Goal: Consume media (video, audio): Consume media (video, audio)

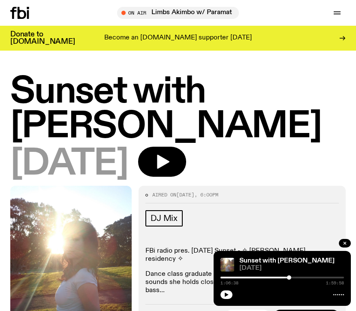
click at [121, 96] on h1 "Sunset with [PERSON_NAME]" at bounding box center [178, 110] width 336 height 70
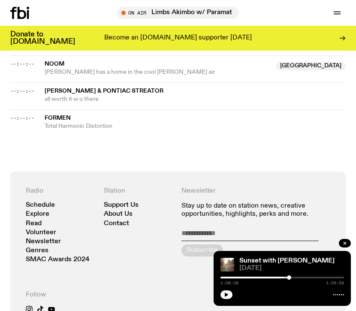
scroll to position [1005, 0]
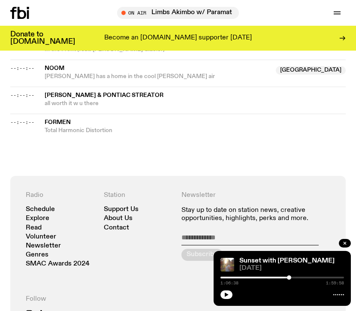
click at [27, 10] on icon at bounding box center [19, 13] width 19 height 12
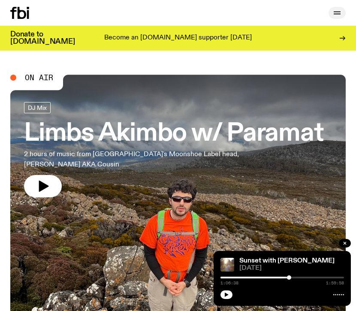
click at [330, 11] on button "button" at bounding box center [337, 13] width 17 height 12
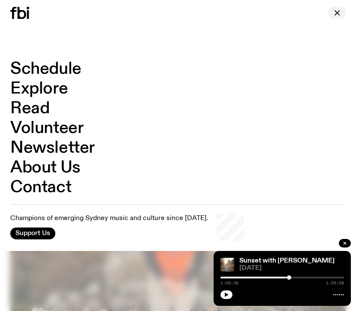
click at [334, 15] on icon "button" at bounding box center [337, 13] width 10 height 10
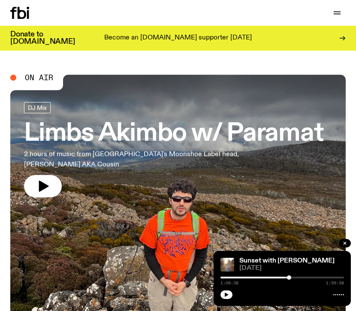
click at [102, 137] on h3 "Limbs Akimbo w/ Paramat" at bounding box center [174, 134] width 300 height 24
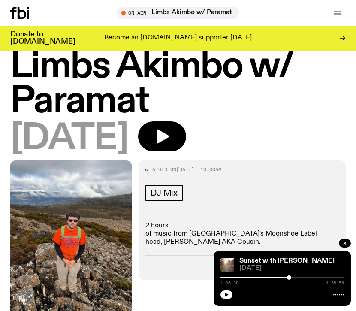
scroll to position [28, 0]
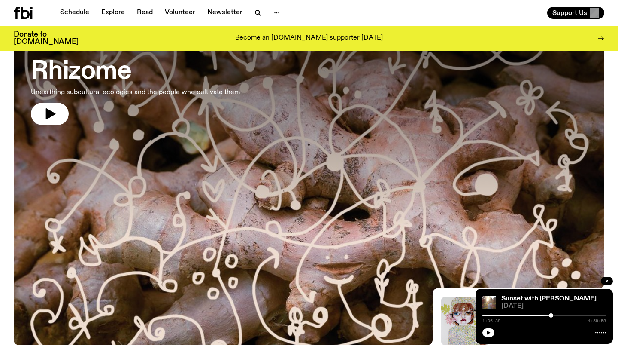
scroll to position [63, 0]
click at [100, 73] on h3 "Rhizome" at bounding box center [135, 71] width 209 height 24
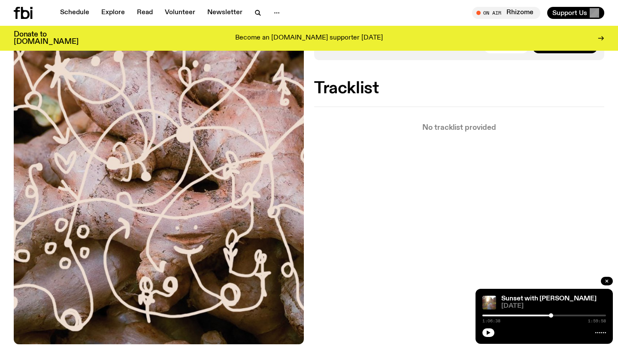
scroll to position [178, 0]
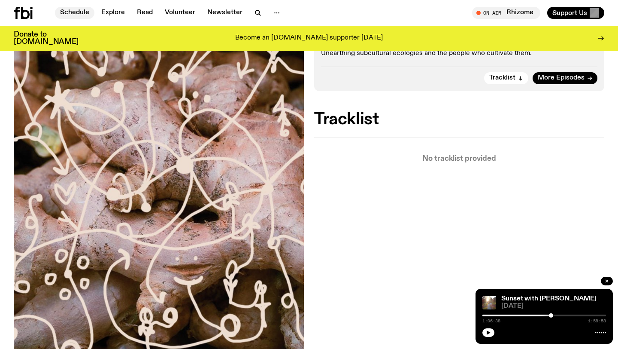
click at [71, 16] on link "Schedule" at bounding box center [74, 13] width 39 height 12
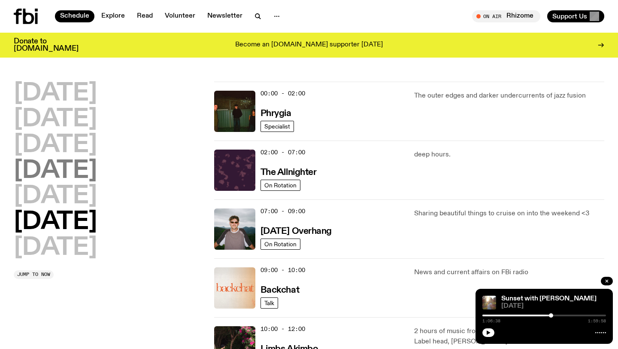
click at [77, 164] on h2 "Thursday" at bounding box center [55, 171] width 83 height 24
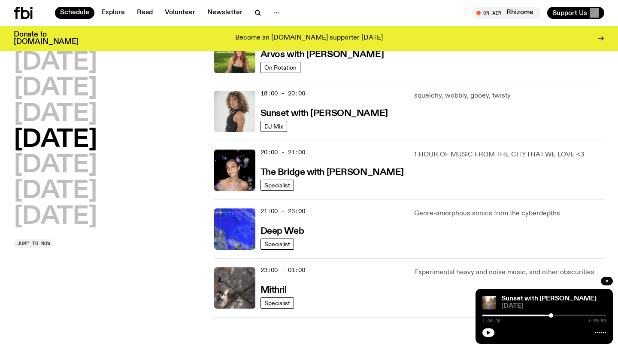
scroll to position [354, 0]
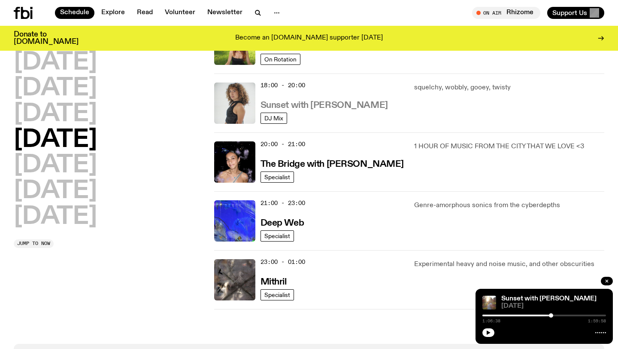
click at [328, 107] on h3 "Sunset with Tangela" at bounding box center [324, 105] width 127 height 9
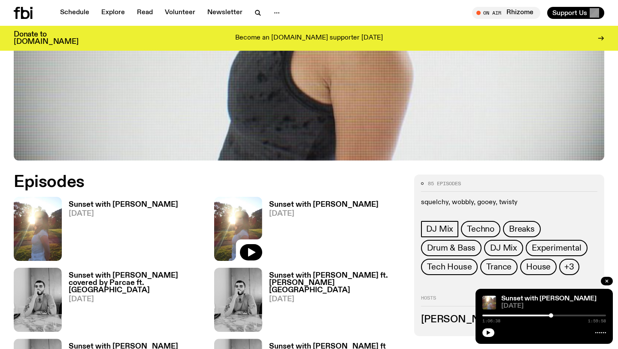
scroll to position [296, 0]
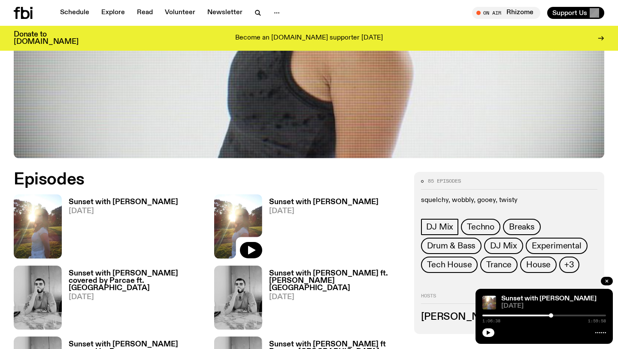
click at [97, 203] on h3 "Sunset with [PERSON_NAME]" at bounding box center [123, 201] width 109 height 7
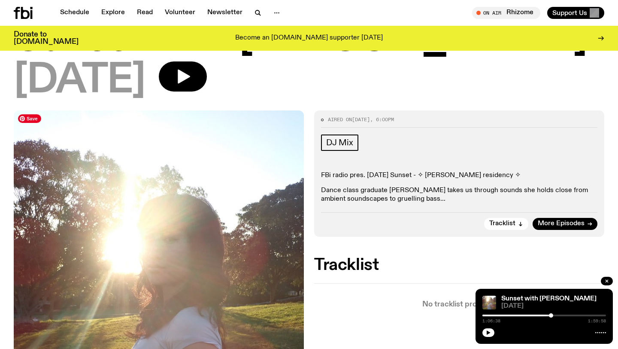
scroll to position [60, 0]
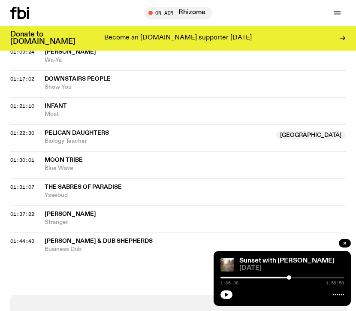
scroll to position [697, 0]
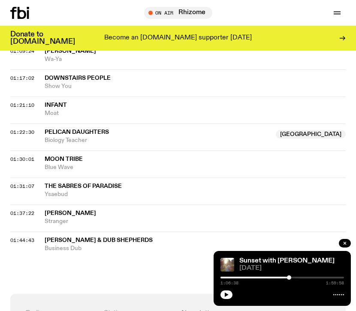
click at [28, 11] on icon at bounding box center [28, 14] width 2 height 9
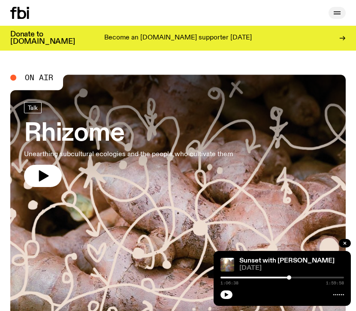
click at [337, 12] on icon "button" at bounding box center [337, 12] width 7 height 0
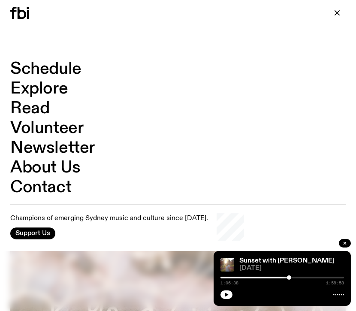
click at [47, 69] on link "Schedule" at bounding box center [45, 69] width 71 height 16
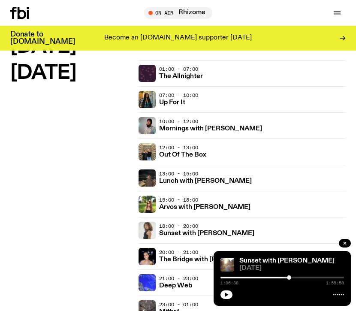
scroll to position [977, 0]
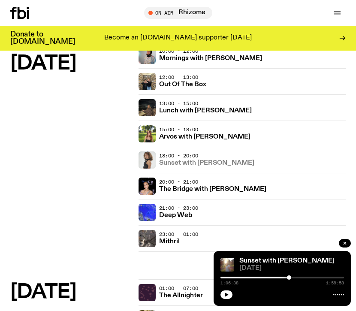
click at [188, 162] on h3 "Sunset with Tangela" at bounding box center [206, 163] width 95 height 6
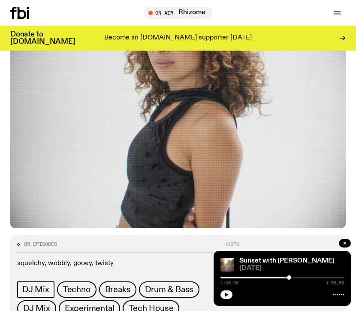
scroll to position [297, 0]
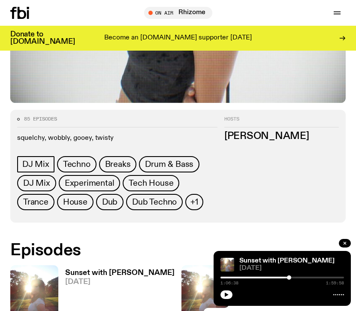
click at [97, 279] on span "[DATE]" at bounding box center [119, 282] width 109 height 7
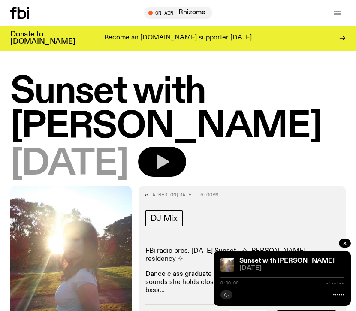
click at [171, 153] on icon "button" at bounding box center [162, 161] width 17 height 17
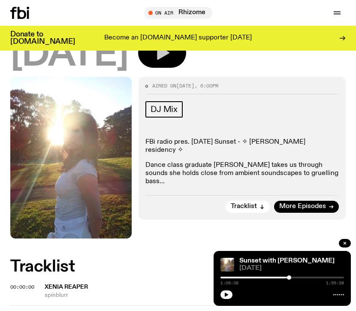
scroll to position [168, 0]
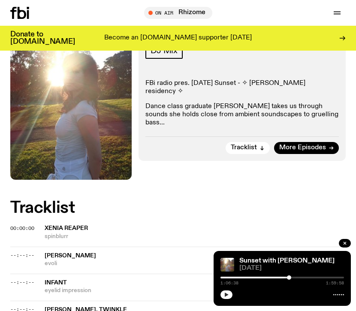
click at [229, 296] on icon "button" at bounding box center [226, 294] width 5 height 5
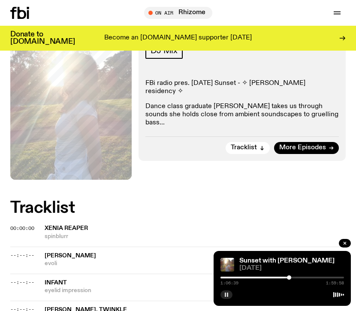
click at [231, 279] on div "1:06:39 1:59:58" at bounding box center [283, 280] width 124 height 10
click at [230, 278] on div at bounding box center [228, 278] width 124 height 2
drag, startPoint x: 229, startPoint y: 279, endPoint x: 225, endPoint y: 280, distance: 4.3
click at [225, 280] on div "0:04:34 1:59:58" at bounding box center [283, 280] width 124 height 10
click at [227, 279] on div at bounding box center [227, 278] width 4 height 4
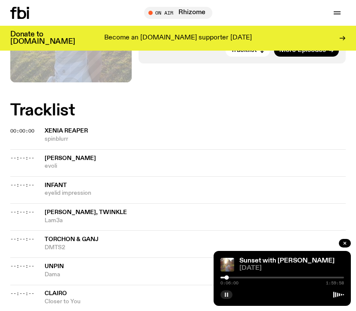
scroll to position [270, 0]
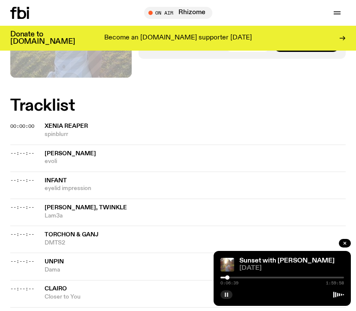
click at [228, 278] on div at bounding box center [227, 278] width 4 height 4
click at [229, 278] on div at bounding box center [229, 278] width 4 height 4
click at [230, 278] on div at bounding box center [230, 278] width 4 height 4
click at [231, 278] on div at bounding box center [230, 278] width 4 height 4
click at [232, 279] on div at bounding box center [231, 278] width 4 height 4
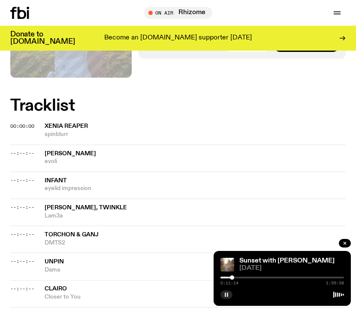
click at [234, 279] on div at bounding box center [232, 278] width 4 height 4
click at [228, 295] on rect "button" at bounding box center [227, 295] width 1 height 4
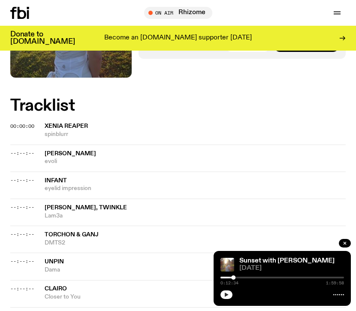
click at [225, 296] on icon "button" at bounding box center [227, 295] width 4 height 4
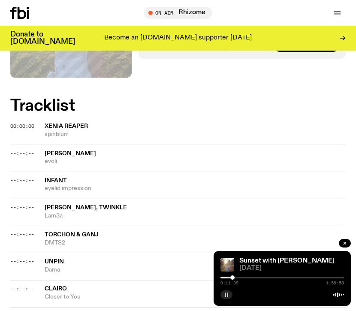
click at [232, 278] on div at bounding box center [233, 278] width 4 height 4
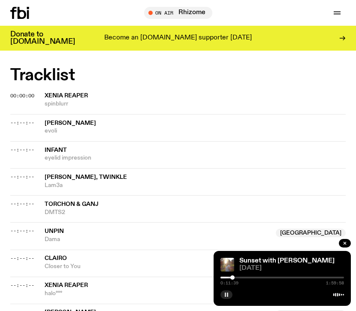
scroll to position [303, 0]
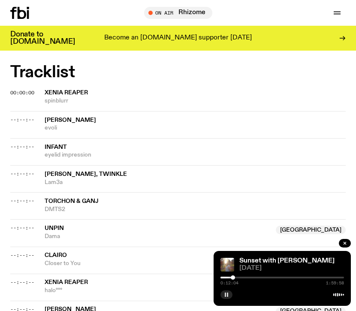
click at [233, 278] on div at bounding box center [233, 278] width 4 height 4
click at [234, 278] on div at bounding box center [234, 278] width 4 height 4
click at [235, 278] on div at bounding box center [234, 278] width 4 height 4
click at [235, 278] on div at bounding box center [235, 278] width 4 height 4
click at [234, 278] on div at bounding box center [234, 278] width 4 height 4
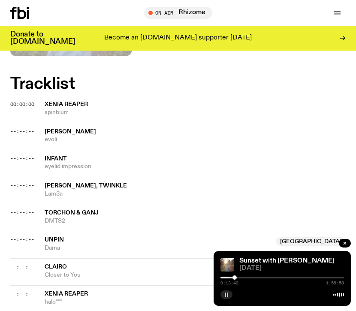
scroll to position [327, 0]
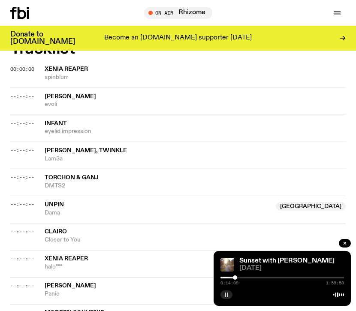
click at [236, 278] on div at bounding box center [235, 278] width 4 height 4
drag, startPoint x: 235, startPoint y: 278, endPoint x: 241, endPoint y: 278, distance: 5.6
click at [239, 278] on div at bounding box center [237, 278] width 4 height 4
click at [244, 279] on div at bounding box center [243, 278] width 4 height 4
click at [247, 278] on div at bounding box center [283, 278] width 124 height 2
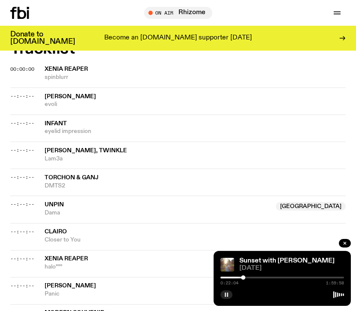
click at [243, 278] on div at bounding box center [243, 278] width 4 height 4
click at [245, 278] on div at bounding box center [245, 278] width 4 height 4
click at [246, 279] on div at bounding box center [245, 278] width 4 height 4
click at [245, 279] on div at bounding box center [245, 278] width 4 height 4
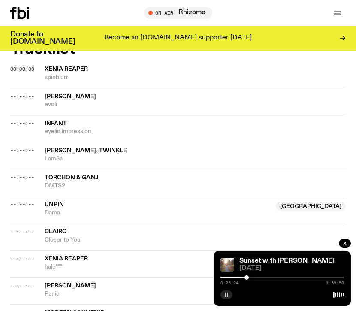
click at [247, 277] on div at bounding box center [247, 278] width 4 height 4
click at [249, 277] on div at bounding box center [248, 278] width 4 height 4
click at [247, 277] on div at bounding box center [247, 278] width 4 height 4
click at [249, 277] on div at bounding box center [248, 278] width 4 height 4
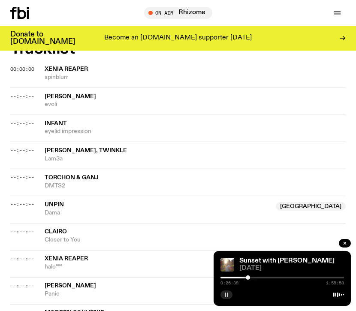
click at [248, 278] on div at bounding box center [248, 278] width 4 height 4
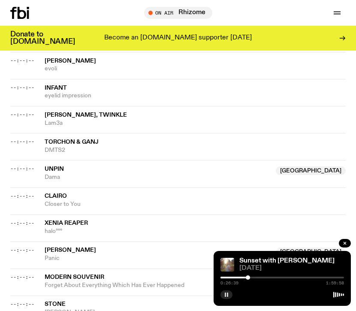
scroll to position [364, 0]
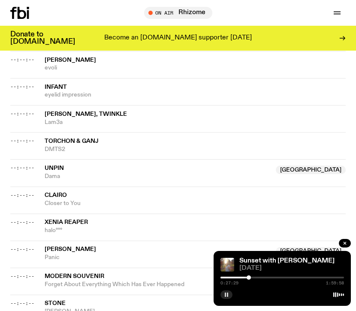
click at [249, 278] on div at bounding box center [249, 278] width 4 height 4
click at [250, 278] on div at bounding box center [250, 278] width 4 height 4
click at [251, 278] on div at bounding box center [251, 278] width 4 height 4
click at [249, 278] on div at bounding box center [249, 278] width 4 height 4
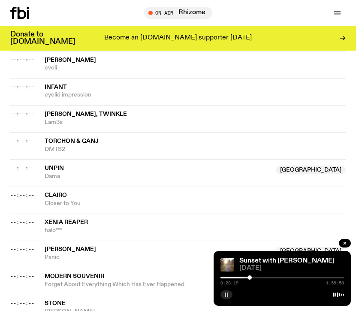
click at [250, 278] on div at bounding box center [250, 278] width 4 height 4
click at [252, 279] on div "0:28:58 1:59:58" at bounding box center [283, 280] width 124 height 10
click at [253, 278] on div at bounding box center [252, 278] width 4 height 4
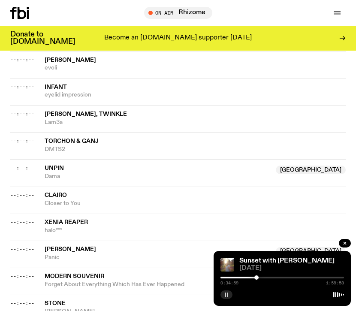
click at [257, 278] on div at bounding box center [257, 278] width 4 height 4
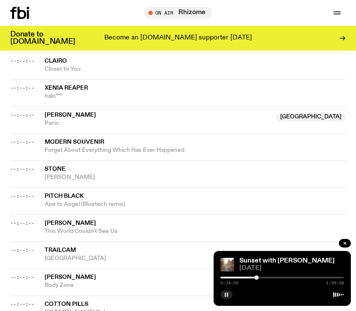
scroll to position [499, 0]
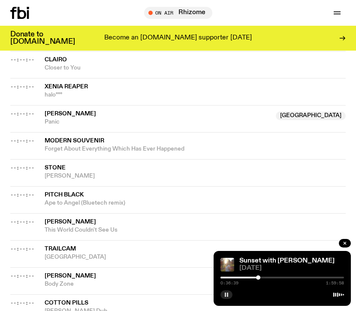
click at [260, 278] on div at bounding box center [258, 278] width 4 height 4
click at [262, 278] on div at bounding box center [260, 278] width 4 height 4
click at [260, 278] on div at bounding box center [261, 278] width 4 height 4
click at [258, 278] on div at bounding box center [259, 278] width 4 height 4
click at [259, 278] on div at bounding box center [259, 278] width 4 height 4
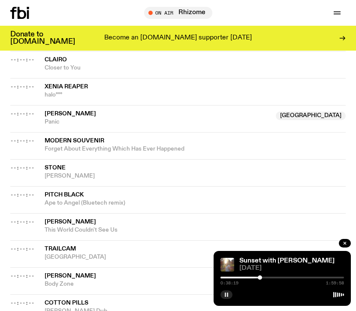
click at [260, 278] on div at bounding box center [260, 278] width 4 height 4
click at [263, 279] on div at bounding box center [263, 278] width 4 height 4
click at [265, 279] on div at bounding box center [264, 278] width 4 height 4
click at [268, 279] on div at bounding box center [268, 278] width 4 height 4
click at [267, 279] on div at bounding box center [267, 278] width 4 height 4
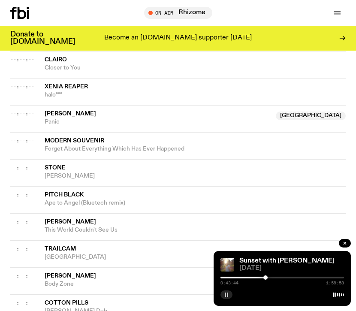
click at [265, 279] on div at bounding box center [266, 278] width 4 height 4
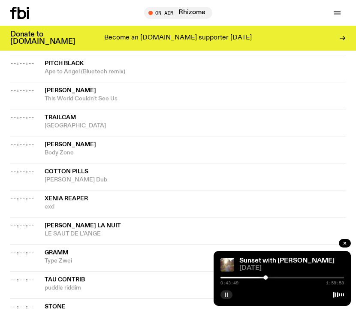
scroll to position [631, 0]
click at [277, 278] on div at bounding box center [283, 278] width 124 height 2
click at [281, 276] on div "0:54:43 1:59:58" at bounding box center [283, 280] width 124 height 10
click at [281, 278] on div at bounding box center [283, 278] width 124 height 2
click at [285, 278] on div at bounding box center [283, 278] width 124 height 2
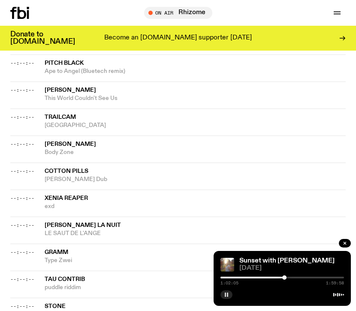
click at [288, 278] on div at bounding box center [283, 278] width 124 height 2
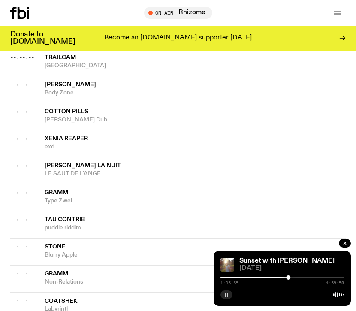
scroll to position [719, 0]
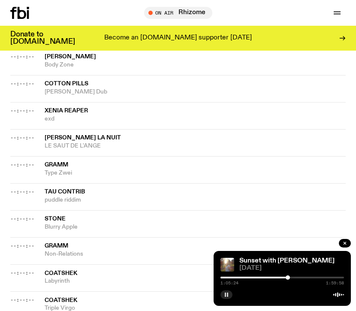
click at [288, 278] on div at bounding box center [288, 278] width 4 height 4
click at [286, 279] on div at bounding box center [286, 278] width 4 height 4
click at [285, 279] on div at bounding box center [285, 278] width 4 height 4
click at [286, 278] on div at bounding box center [286, 278] width 4 height 4
click at [287, 278] on div at bounding box center [287, 278] width 4 height 4
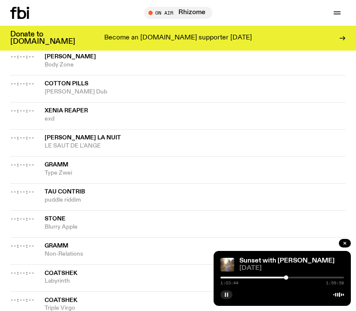
click at [286, 278] on div at bounding box center [286, 278] width 4 height 4
click at [285, 278] on div at bounding box center [286, 278] width 4 height 4
click at [287, 278] on div at bounding box center [286, 278] width 4 height 4
click at [288, 278] on div at bounding box center [287, 278] width 4 height 4
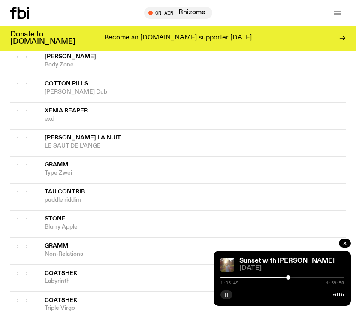
click at [289, 278] on div at bounding box center [288, 278] width 4 height 4
click at [290, 279] on div at bounding box center [289, 278] width 4 height 4
click at [291, 279] on div at bounding box center [290, 278] width 4 height 4
click at [294, 279] on div at bounding box center [291, 278] width 4 height 4
click at [296, 279] on div at bounding box center [296, 278] width 4 height 4
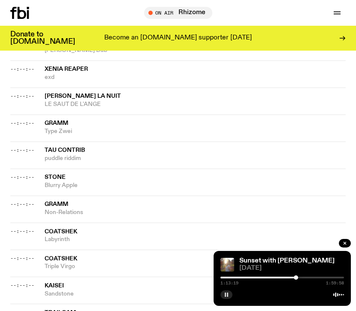
scroll to position [768, 0]
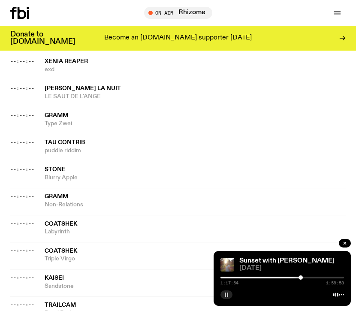
click at [301, 279] on div at bounding box center [301, 278] width 4 height 4
click at [303, 278] on div at bounding box center [302, 278] width 4 height 4
click at [305, 278] on div at bounding box center [305, 278] width 4 height 4
click at [307, 278] on div at bounding box center [307, 278] width 4 height 4
click at [309, 279] on div at bounding box center [308, 278] width 4 height 4
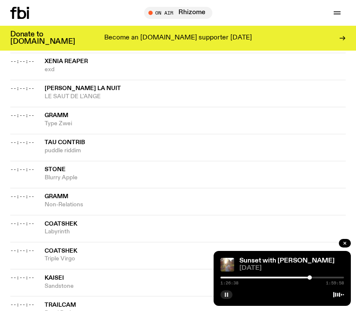
click at [310, 279] on div at bounding box center [310, 278] width 4 height 4
click at [311, 279] on div at bounding box center [311, 278] width 4 height 4
click at [314, 279] on div at bounding box center [312, 278] width 4 height 4
drag, startPoint x: 314, startPoint y: 279, endPoint x: 305, endPoint y: 279, distance: 8.6
click at [306, 279] on div at bounding box center [308, 278] width 4 height 4
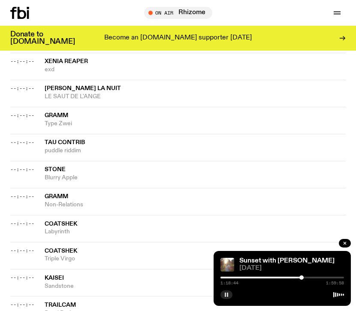
drag, startPoint x: 305, startPoint y: 279, endPoint x: 300, endPoint y: 279, distance: 5.2
click at [300, 279] on div at bounding box center [302, 278] width 4 height 4
click at [298, 279] on div at bounding box center [299, 278] width 4 height 4
click at [297, 279] on div at bounding box center [296, 278] width 4 height 4
click at [297, 279] on div at bounding box center [297, 278] width 4 height 4
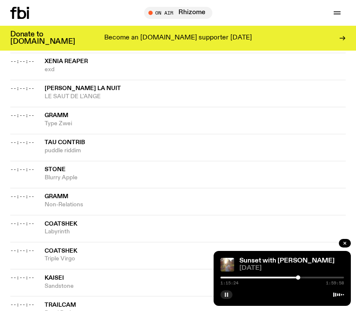
click at [298, 279] on div at bounding box center [298, 278] width 4 height 4
click at [300, 277] on div at bounding box center [299, 278] width 4 height 4
click at [300, 278] on div at bounding box center [300, 278] width 4 height 4
click at [301, 278] on div at bounding box center [301, 278] width 4 height 4
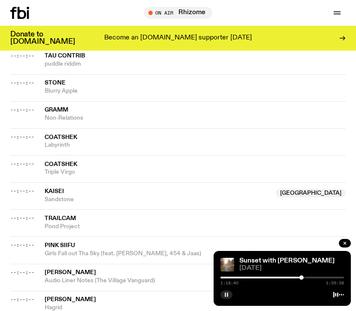
scroll to position [883, 0]
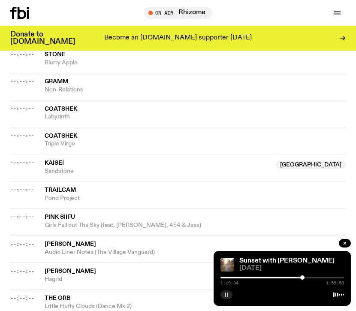
click at [303, 278] on div at bounding box center [302, 278] width 4 height 4
click at [305, 278] on div at bounding box center [305, 278] width 4 height 4
click at [307, 279] on div at bounding box center [305, 278] width 4 height 4
click at [309, 279] on div at bounding box center [308, 278] width 4 height 4
click at [310, 279] on div at bounding box center [310, 278] width 4 height 4
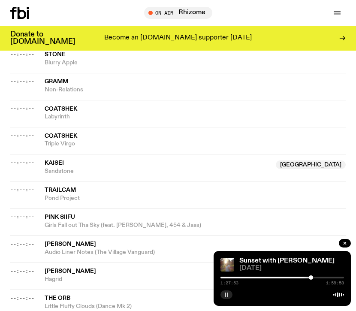
click at [311, 279] on div at bounding box center [311, 278] width 4 height 4
click at [313, 279] on div at bounding box center [313, 278] width 4 height 4
click at [316, 279] on div at bounding box center [315, 278] width 4 height 4
click at [316, 279] on div at bounding box center [316, 278] width 4 height 4
click at [318, 279] on div at bounding box center [318, 278] width 4 height 4
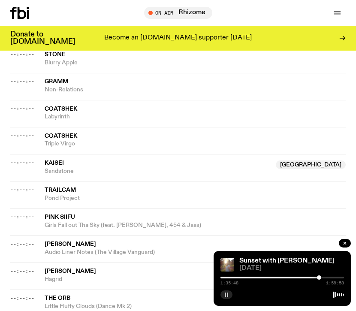
click at [319, 278] on div at bounding box center [319, 278] width 4 height 4
click at [321, 279] on div at bounding box center [320, 278] width 4 height 4
click at [323, 279] on div at bounding box center [323, 278] width 4 height 4
click at [325, 280] on div "1:40:48 1:59:58" at bounding box center [283, 280] width 124 height 10
click at [326, 280] on div "1:40:50 1:59:58" at bounding box center [283, 280] width 124 height 10
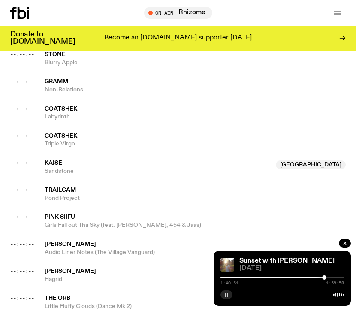
click at [327, 280] on div "1:40:51 1:59:58" at bounding box center [283, 280] width 124 height 10
click at [326, 279] on div at bounding box center [326, 278] width 4 height 4
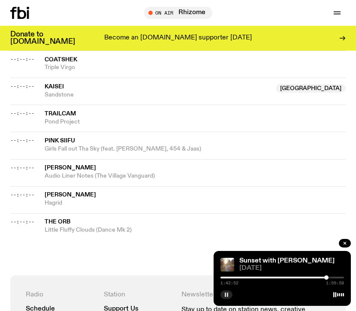
scroll to position [921, 0]
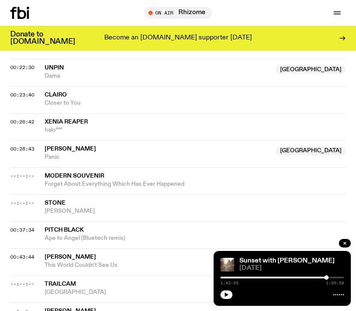
scroll to position [337, 0]
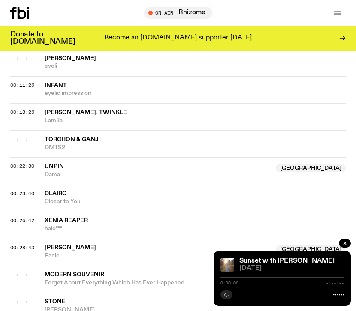
scroll to position [376, 0]
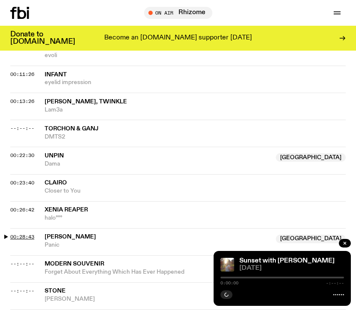
click at [26, 234] on span "00:28:43" at bounding box center [22, 237] width 24 height 7
click at [25, 234] on span "00:28:43" at bounding box center [22, 237] width 24 height 7
